Goal: Communication & Community: Answer question/provide support

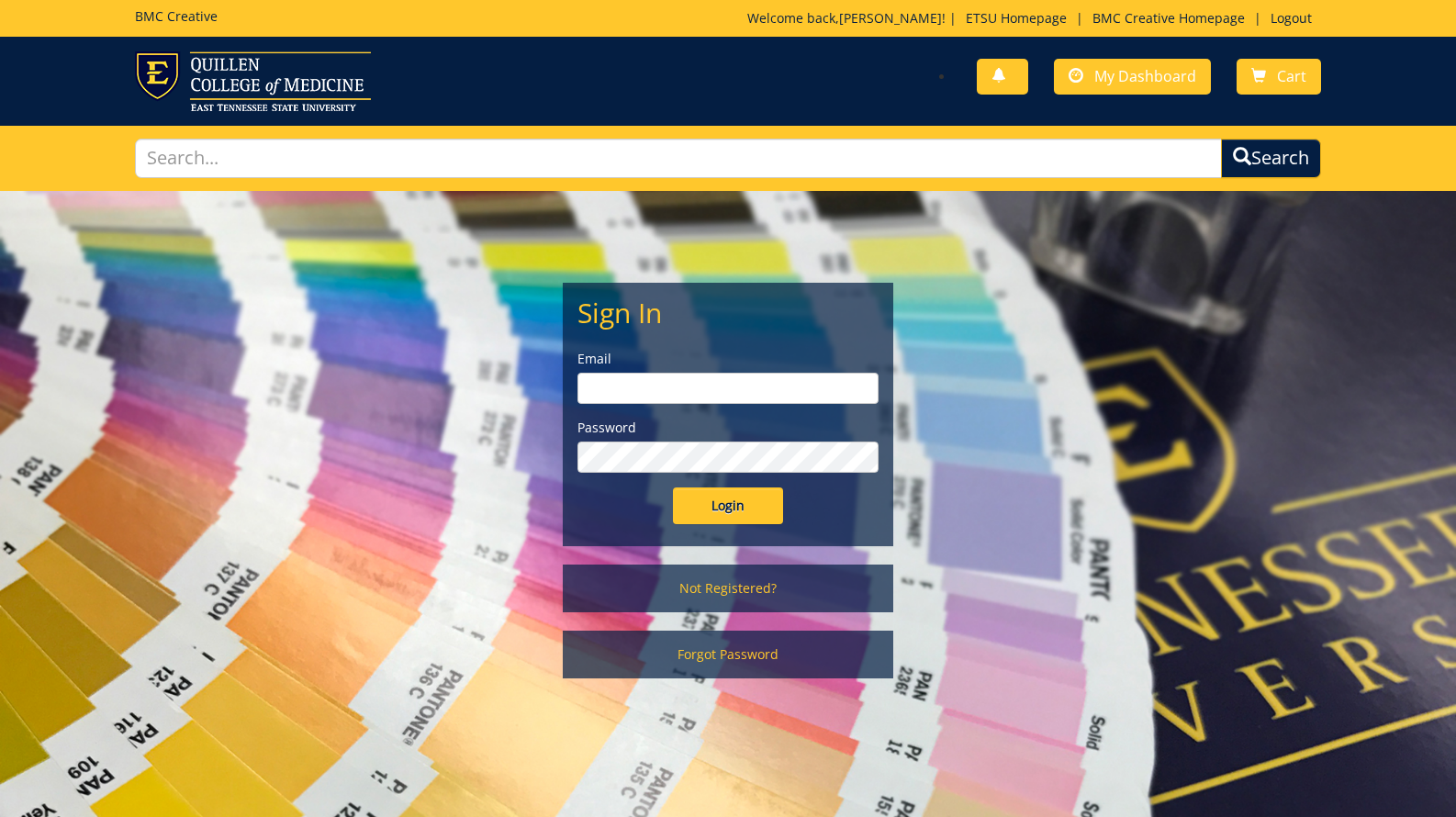
click at [775, 380] on input "email" at bounding box center [728, 388] width 301 height 31
click at [695, 380] on input "email" at bounding box center [728, 388] width 301 height 31
type input "[EMAIL_ADDRESS][DOMAIN_NAME]"
click at [715, 498] on input "Login" at bounding box center [728, 505] width 110 height 36
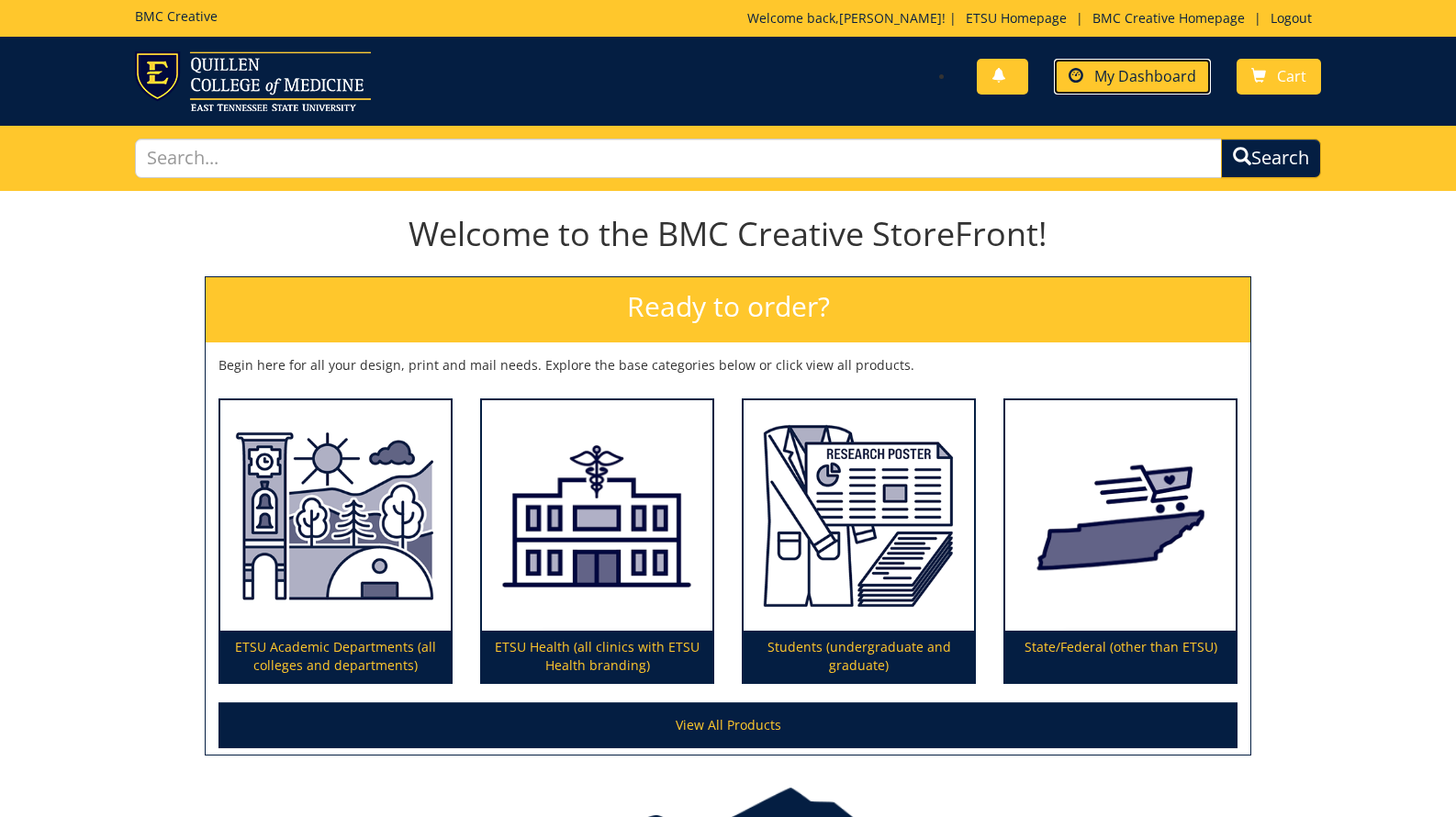
click at [1130, 76] on span "My Dashboard" at bounding box center [1144, 76] width 102 height 21
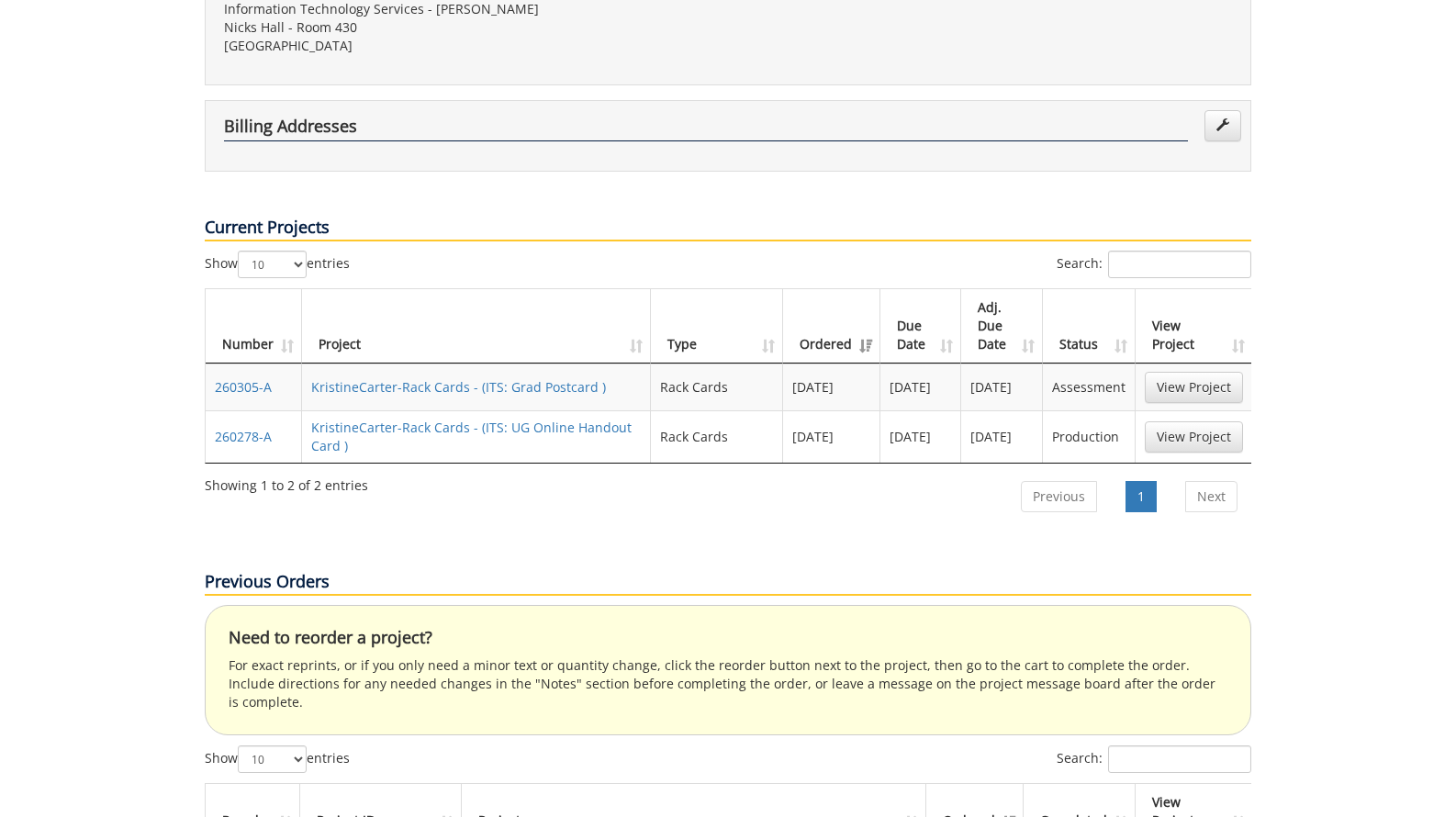
scroll to position [589, 0]
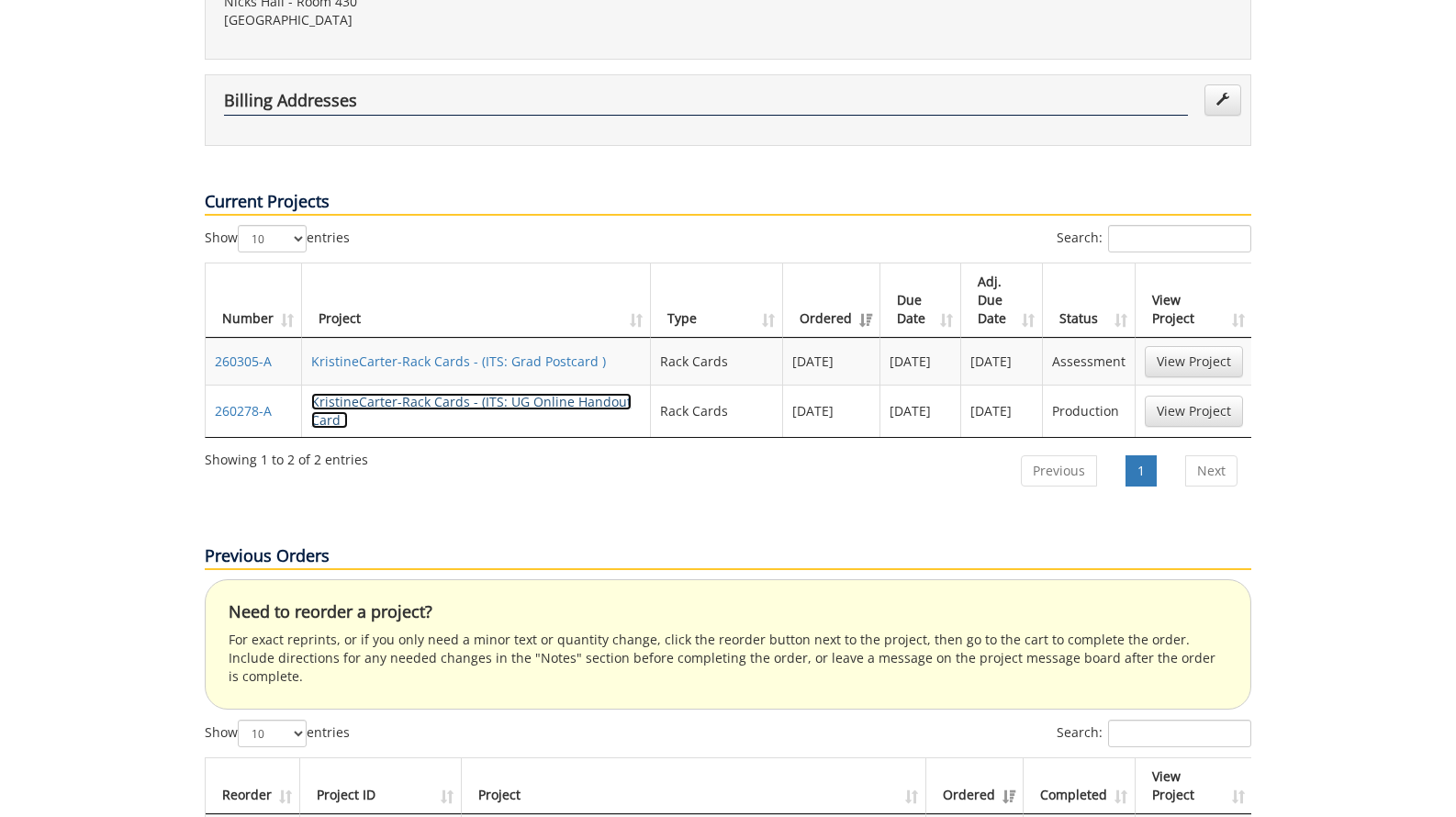
click at [414, 393] on link "KristineCarter-Rack Cards - (ITS: UG Online Handout Card )" at bounding box center [472, 410] width 321 height 35
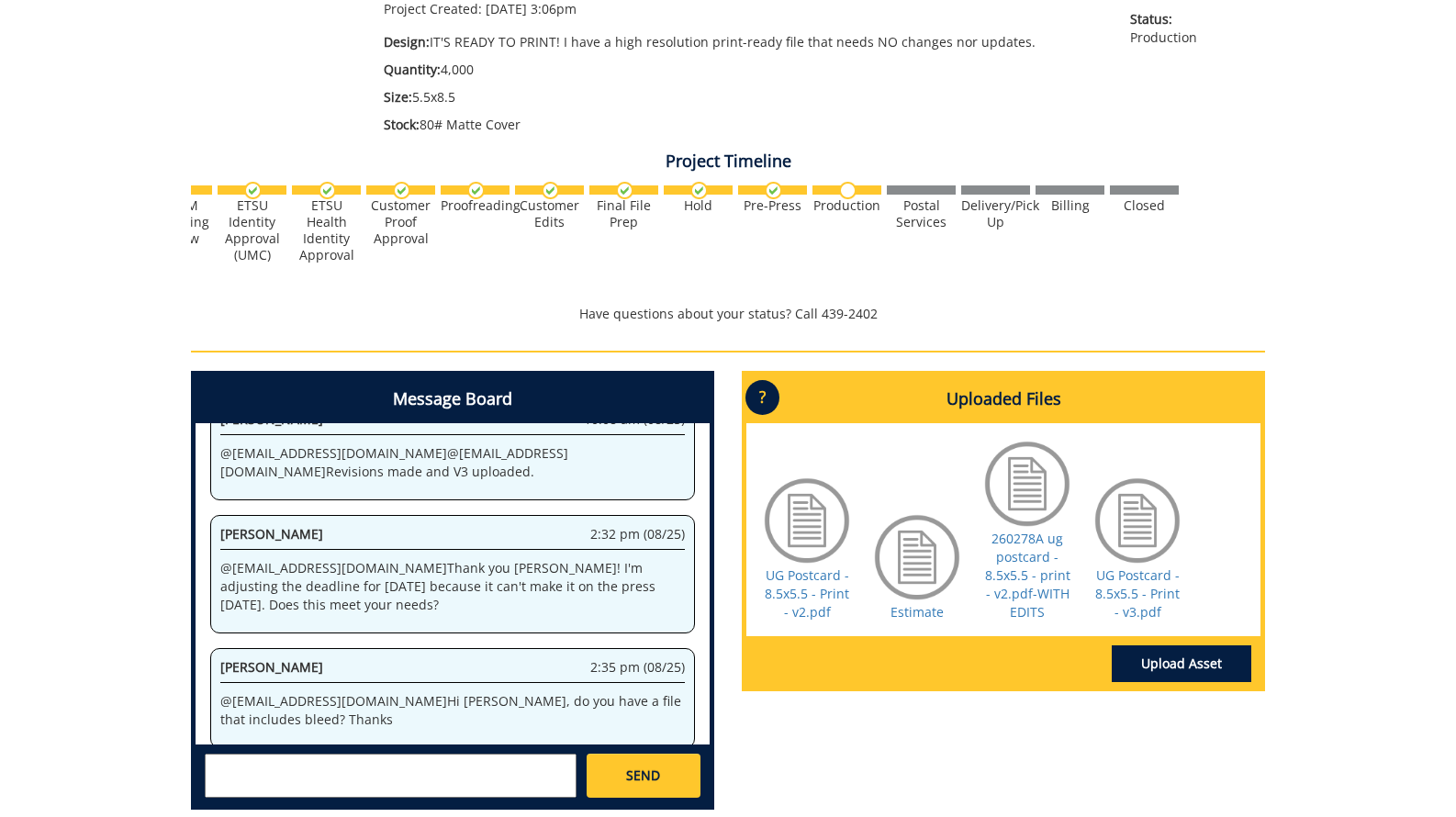
scroll to position [0, 721]
click at [266, 779] on textarea at bounding box center [390, 775] width 372 height 44
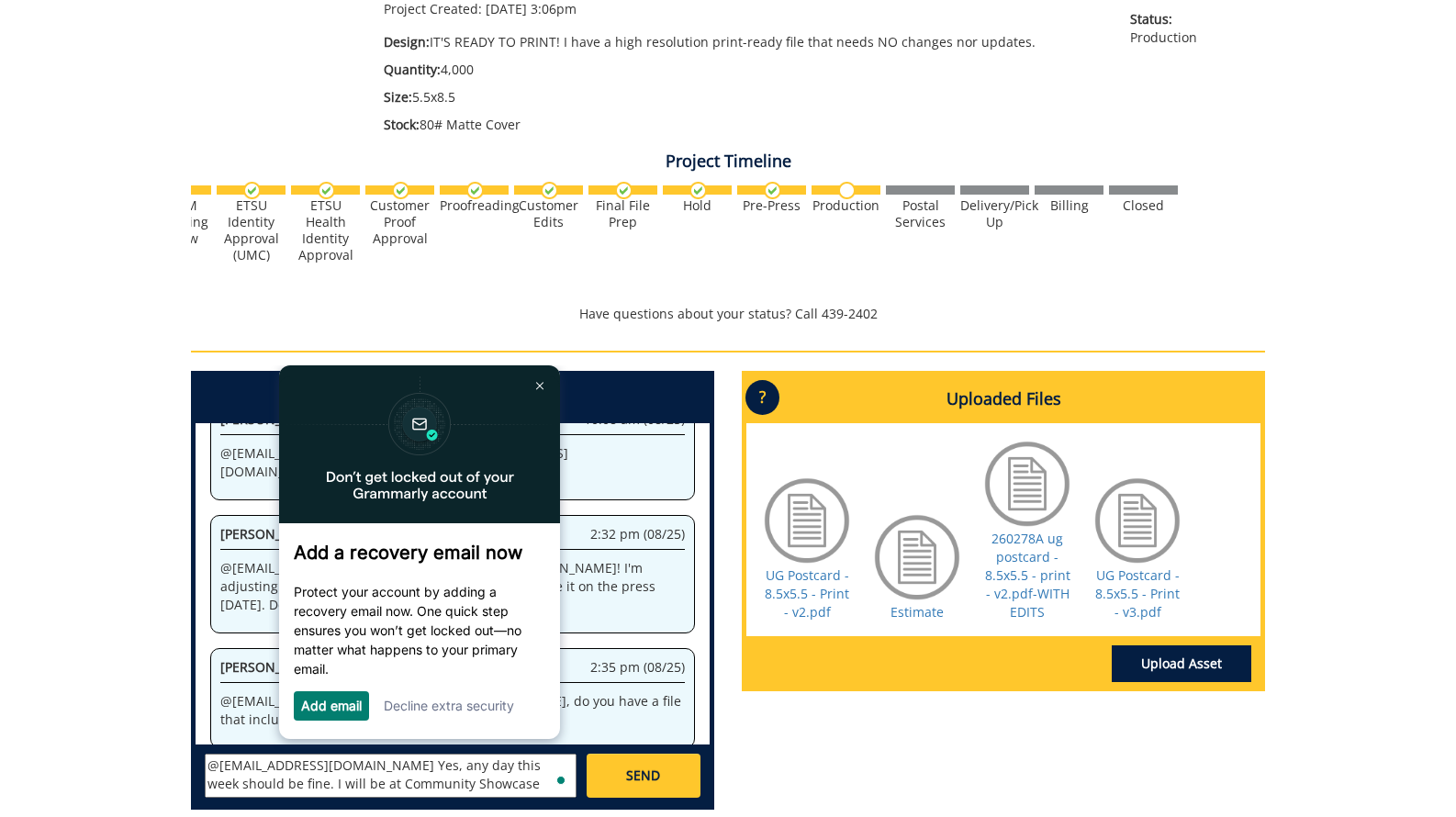
scroll to position [15, 0]
click at [341, 790] on textarea "@[EMAIL_ADDRESS][DOMAIN_NAME] Yes, any day this week should be fine. I will be …" at bounding box center [390, 775] width 372 height 44
click at [520, 789] on textarea "@[EMAIL_ADDRESS][DOMAIN_NAME] Yes, any day this week should be fine. I will be …" at bounding box center [390, 775] width 372 height 44
type textarea "@[EMAIL_ADDRESS][DOMAIN_NAME] Yes, any day this week should be fine. I will be …"
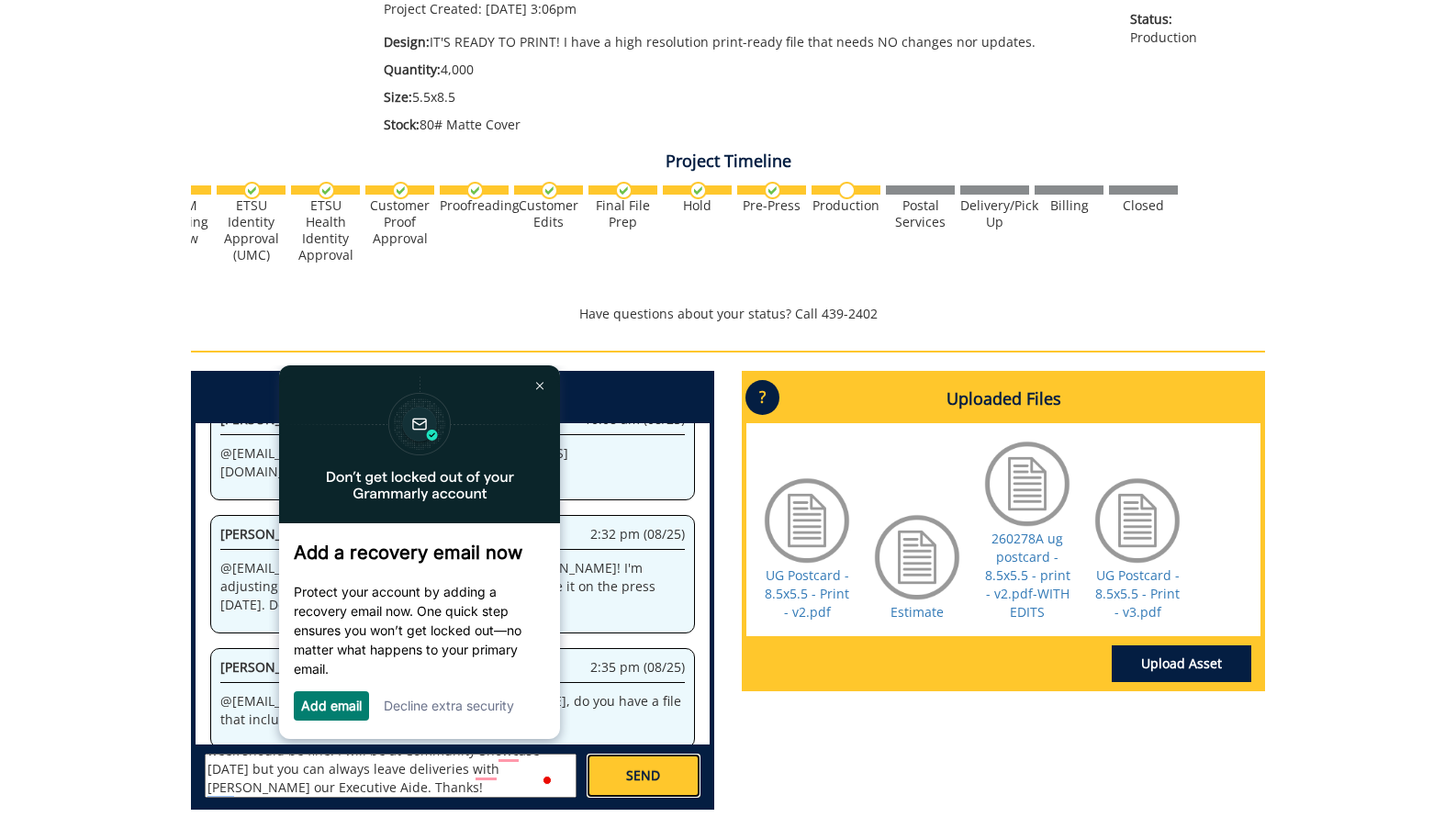
click at [640, 778] on span "SEND" at bounding box center [643, 776] width 34 height 19
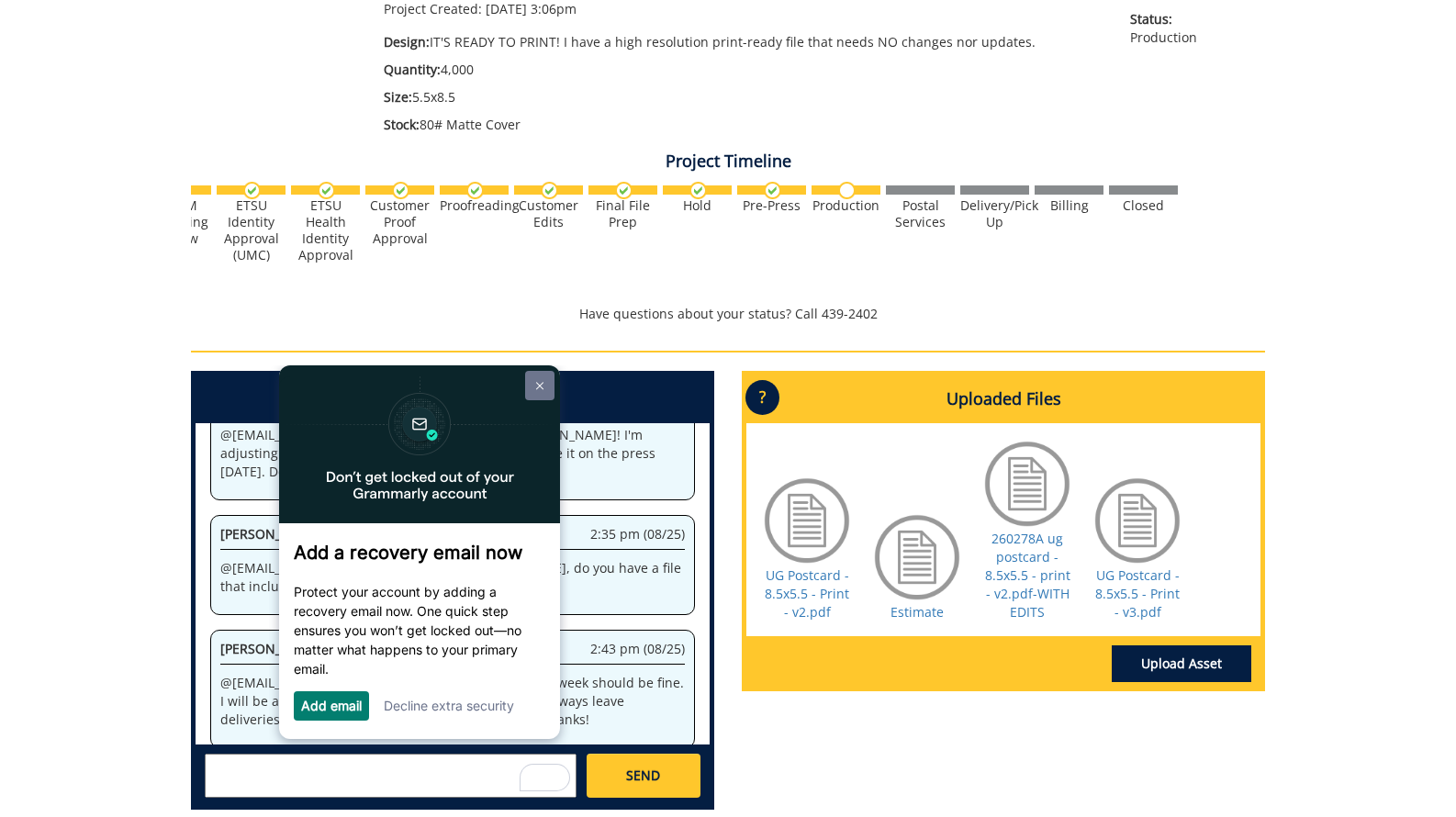
click at [543, 380] on link at bounding box center [539, 385] width 29 height 29
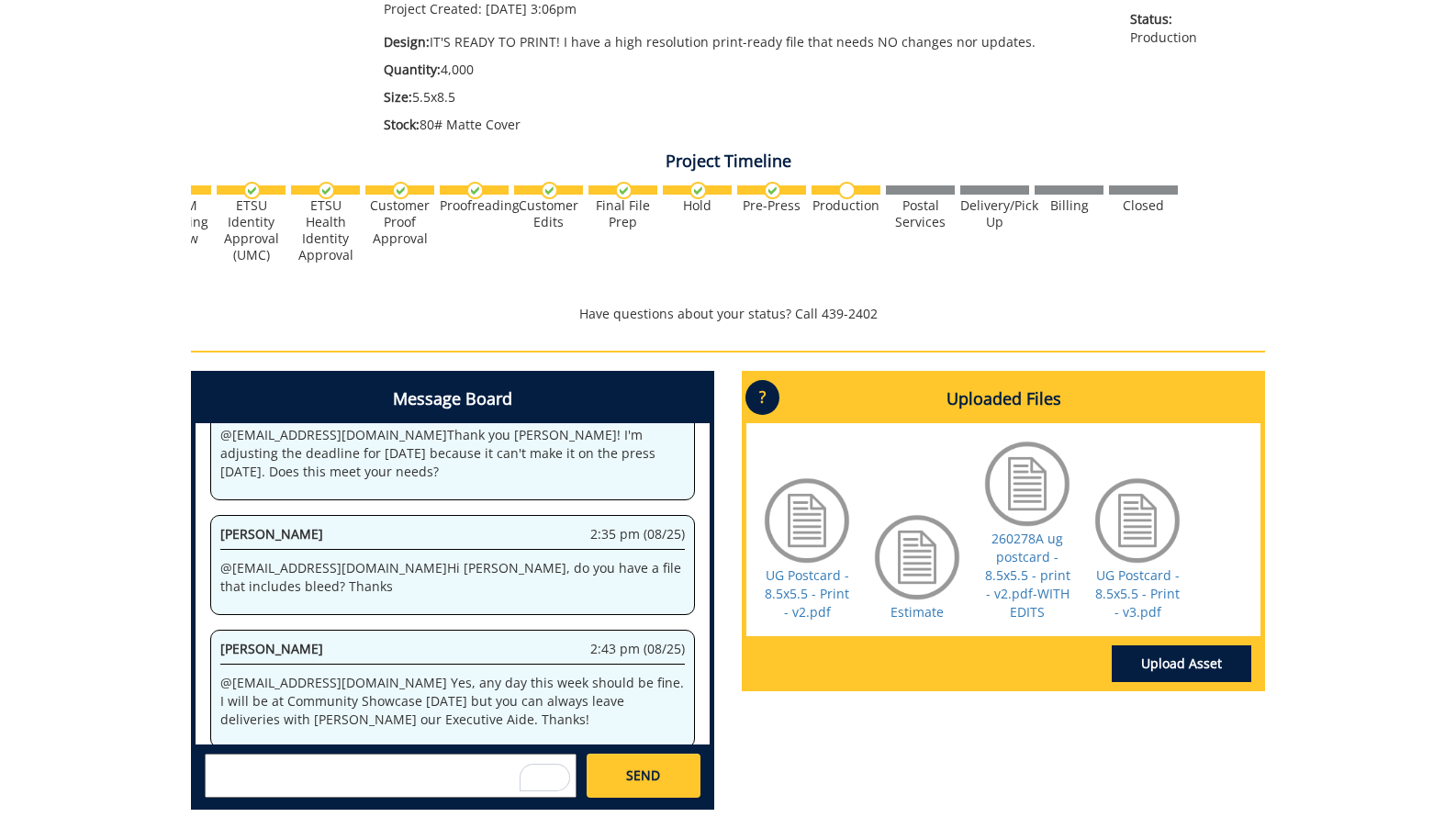
scroll to position [1119, 0]
click at [1139, 585] on link "UG Postcard - 8.5x5.5 - Print - v3.pdf" at bounding box center [1137, 593] width 85 height 54
